Goal: Task Accomplishment & Management: Complete application form

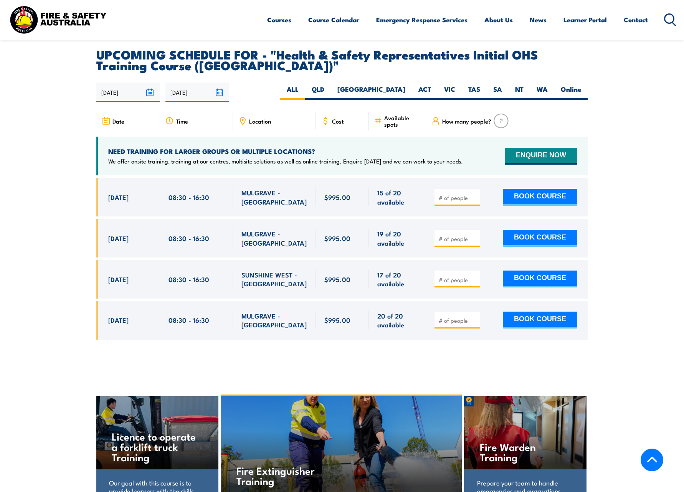
scroll to position [1277, 0]
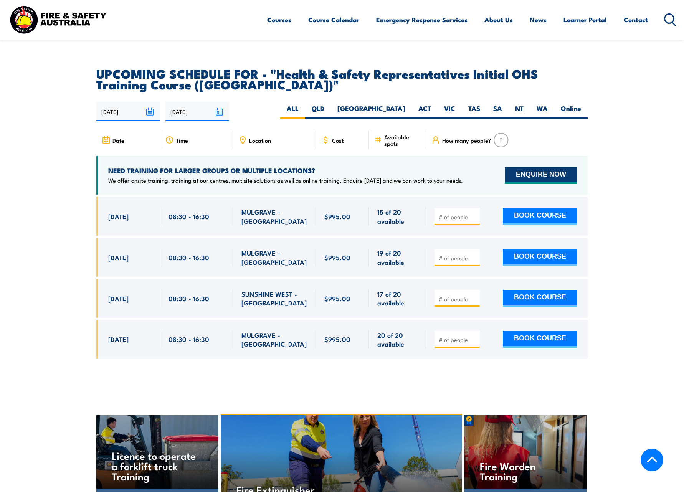
click at [538, 167] on button "ENQUIRE NOW" at bounding box center [541, 175] width 73 height 17
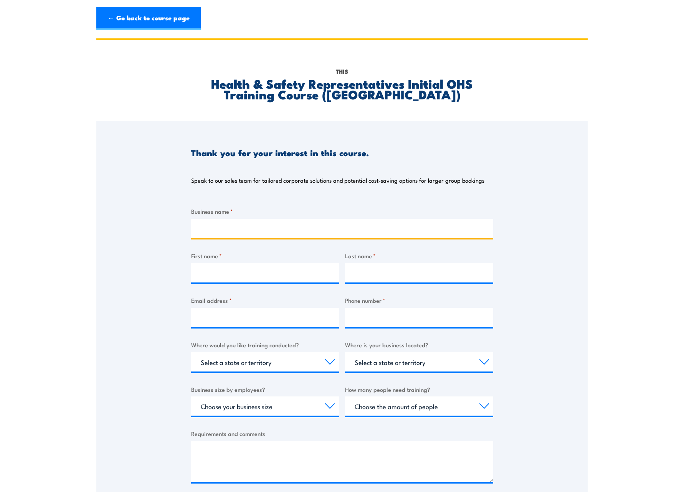
click at [214, 233] on input "Business name *" at bounding box center [342, 228] width 302 height 19
type input "APA"
click at [226, 275] on input "First name *" at bounding box center [265, 272] width 148 height 19
type input "[PERSON_NAME]"
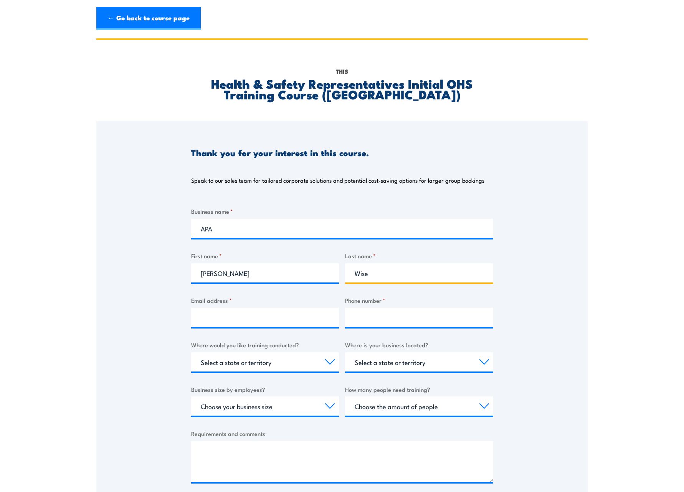
type input "Wise"
click at [216, 308] on input "Email address *" at bounding box center [265, 317] width 148 height 19
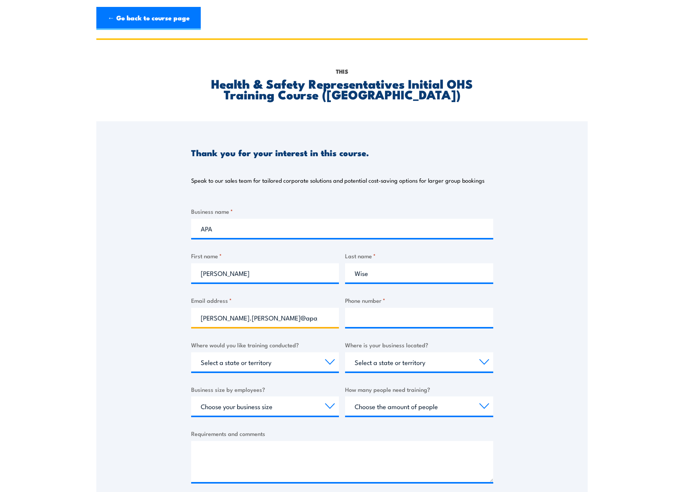
click at [244, 317] on input "[PERSON_NAME].[PERSON_NAME]@apa/[DOMAIN_NAME]" at bounding box center [265, 317] width 148 height 19
type input "[PERSON_NAME][EMAIL_ADDRESS][PERSON_NAME][DOMAIN_NAME]"
click at [356, 316] on input "Phone number *" at bounding box center [419, 317] width 148 height 19
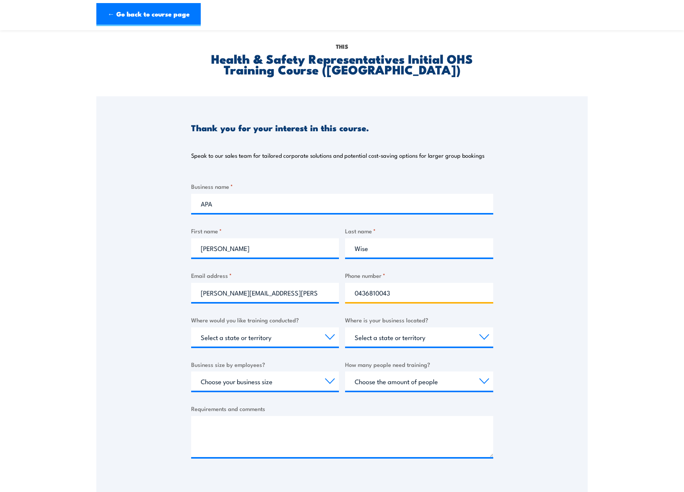
scroll to position [38, 0]
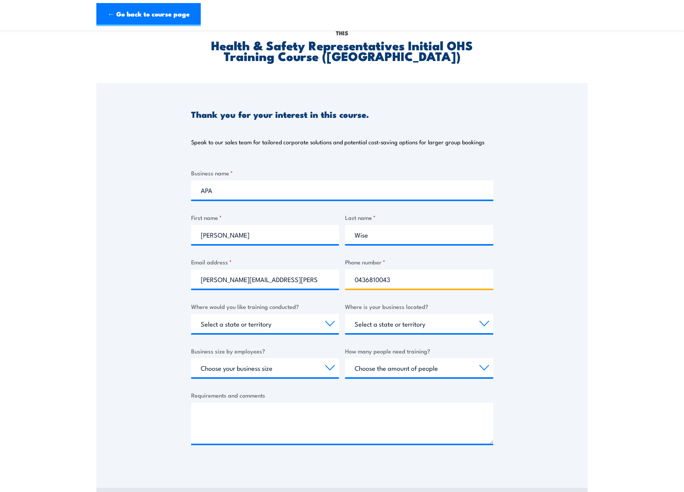
type input "0436810043"
click at [316, 326] on select "Select a state or territory Nationally - multiple locations [GEOGRAPHIC_DATA] […" at bounding box center [265, 323] width 148 height 19
select select "VIC"
click at [191, 314] on select "Select a state or territory Nationally - multiple locations [GEOGRAPHIC_DATA] […" at bounding box center [265, 323] width 148 height 19
click at [383, 326] on select "Select a state or territory [GEOGRAPHIC_DATA] [GEOGRAPHIC_DATA] [GEOGRAPHIC_DAT…" at bounding box center [419, 323] width 148 height 19
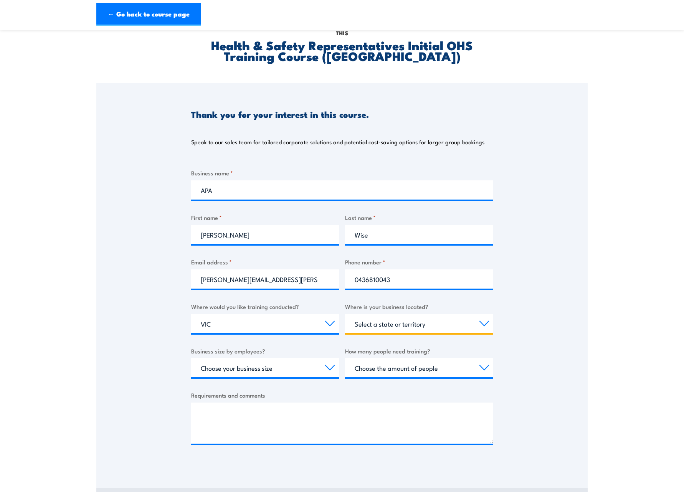
select select "VIC"
click at [345, 314] on select "Select a state or territory [GEOGRAPHIC_DATA] [GEOGRAPHIC_DATA] [GEOGRAPHIC_DAT…" at bounding box center [419, 323] width 148 height 19
click at [283, 372] on select "Choose your business size 1 to 19 20 to 199 200+" at bounding box center [265, 367] width 148 height 19
select select "200+"
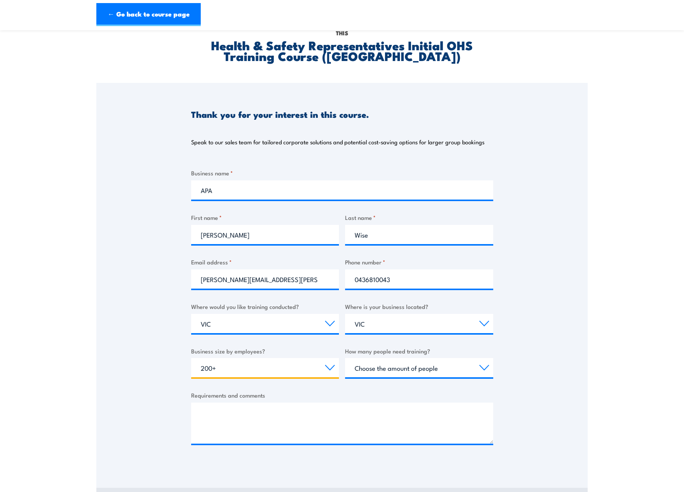
click at [191, 358] on select "Choose your business size 1 to 19 20 to 199 200+" at bounding box center [265, 367] width 148 height 19
click at [433, 372] on select "Choose the amount of people 1 to 4 5 to 19 20+" at bounding box center [419, 367] width 148 height 19
select select "1 to 4"
click at [345, 358] on select "Choose the amount of people 1 to 4 5 to 19 20+" at bounding box center [419, 367] width 148 height 19
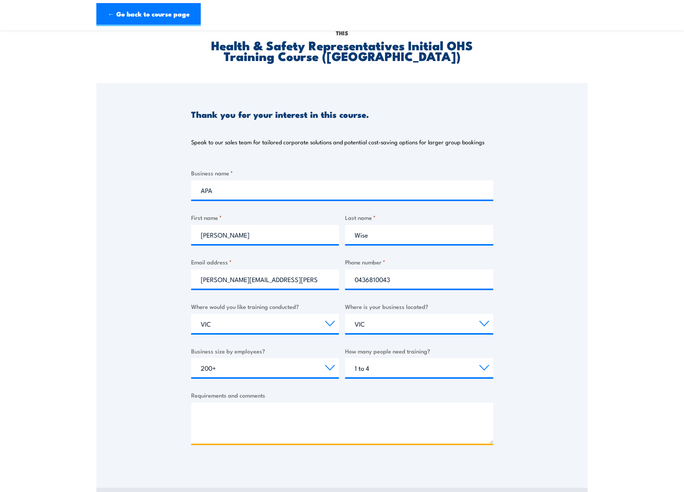
click at [293, 424] on textarea "Requirements and comments" at bounding box center [342, 423] width 302 height 41
drag, startPoint x: 220, startPoint y: 436, endPoint x: 251, endPoint y: 423, distance: 34.3
click at [251, 423] on textarea "Hello, I am enquiring about the October course for HSR's I after after two spot…" at bounding box center [342, 423] width 302 height 41
drag, startPoint x: 223, startPoint y: 433, endPoint x: 269, endPoint y: 433, distance: 46.1
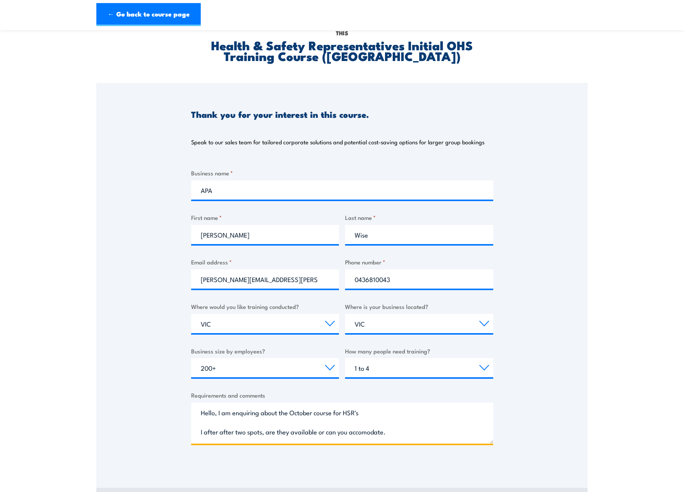
click at [269, 433] on textarea "Hello, I am enquiring about the October course for HSR's I after after two spot…" at bounding box center [342, 423] width 302 height 41
click at [205, 430] on textarea "Hello, I am enquiring about the October course for HSR's I after two spots, are…" at bounding box center [342, 423] width 302 height 41
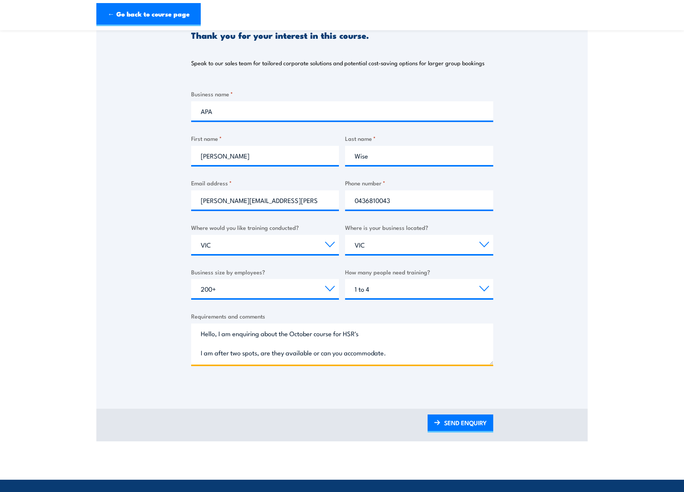
scroll to position [192, 0]
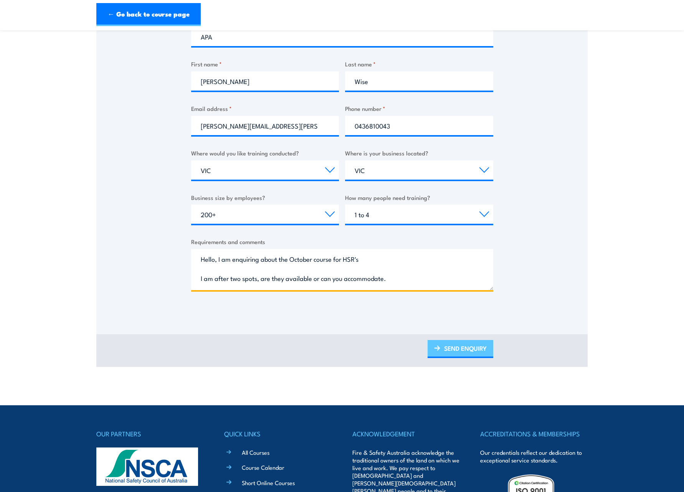
type textarea "Hello, I am enquiring about the October course for HSR's I am after two spots, …"
click at [461, 349] on link "SEND ENQUIRY" at bounding box center [461, 349] width 66 height 18
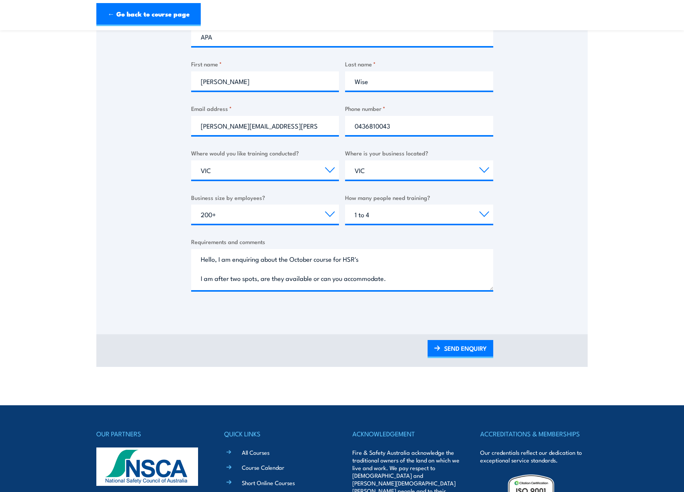
scroll to position [79, 0]
